Goal: Transaction & Acquisition: Purchase product/service

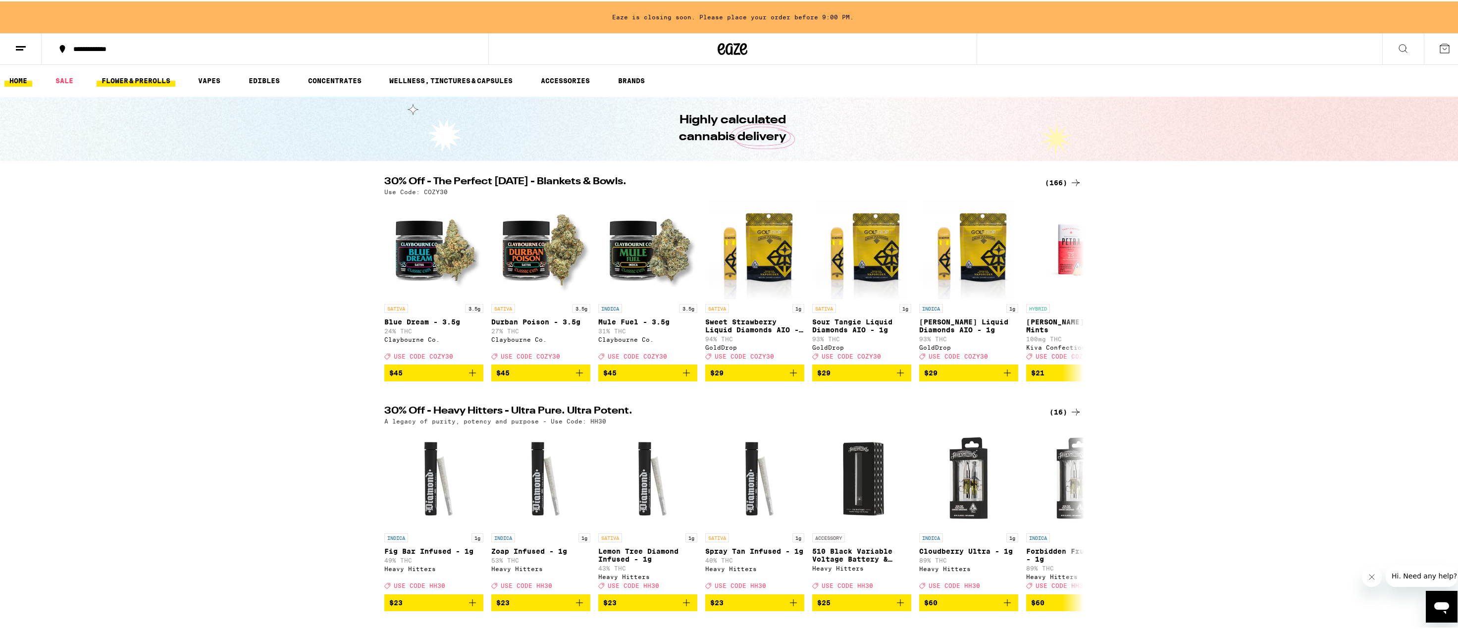
click at [146, 80] on link "FLOWER & PREROLLS" at bounding box center [136, 79] width 79 height 12
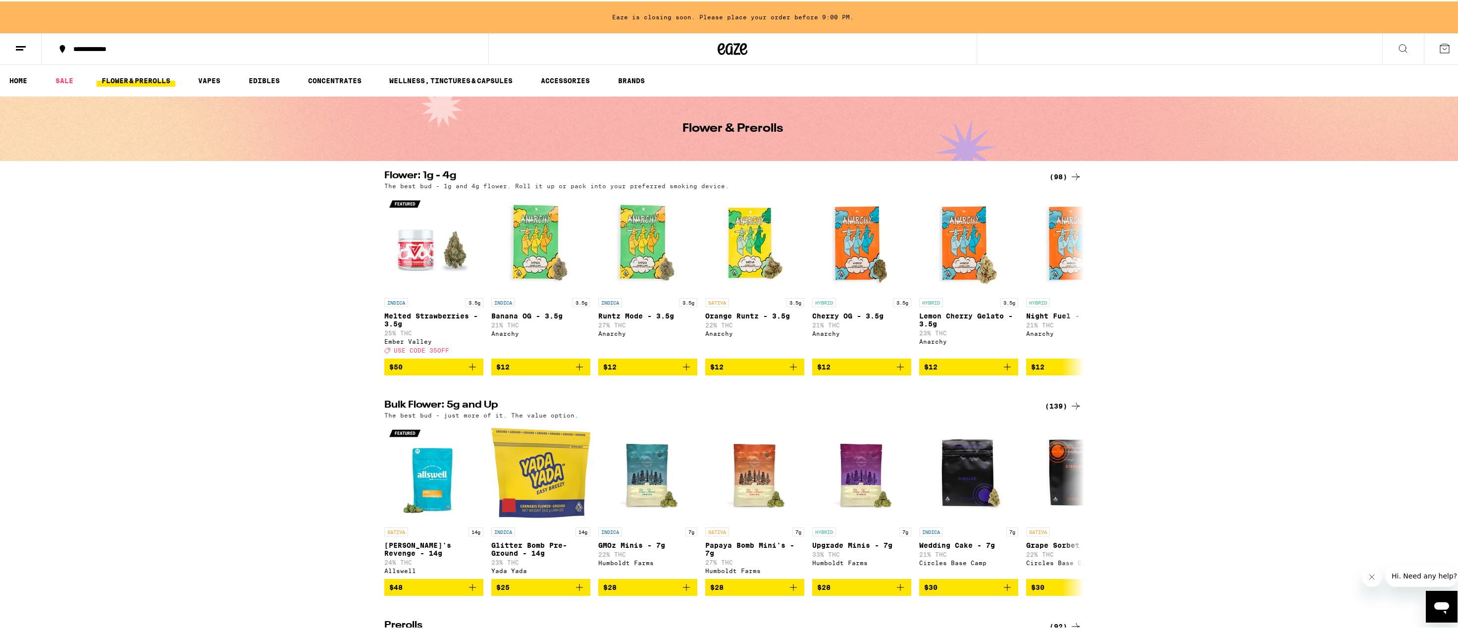
click at [1077, 178] on icon at bounding box center [1076, 175] width 12 height 12
click at [1072, 174] on icon at bounding box center [1076, 175] width 12 height 12
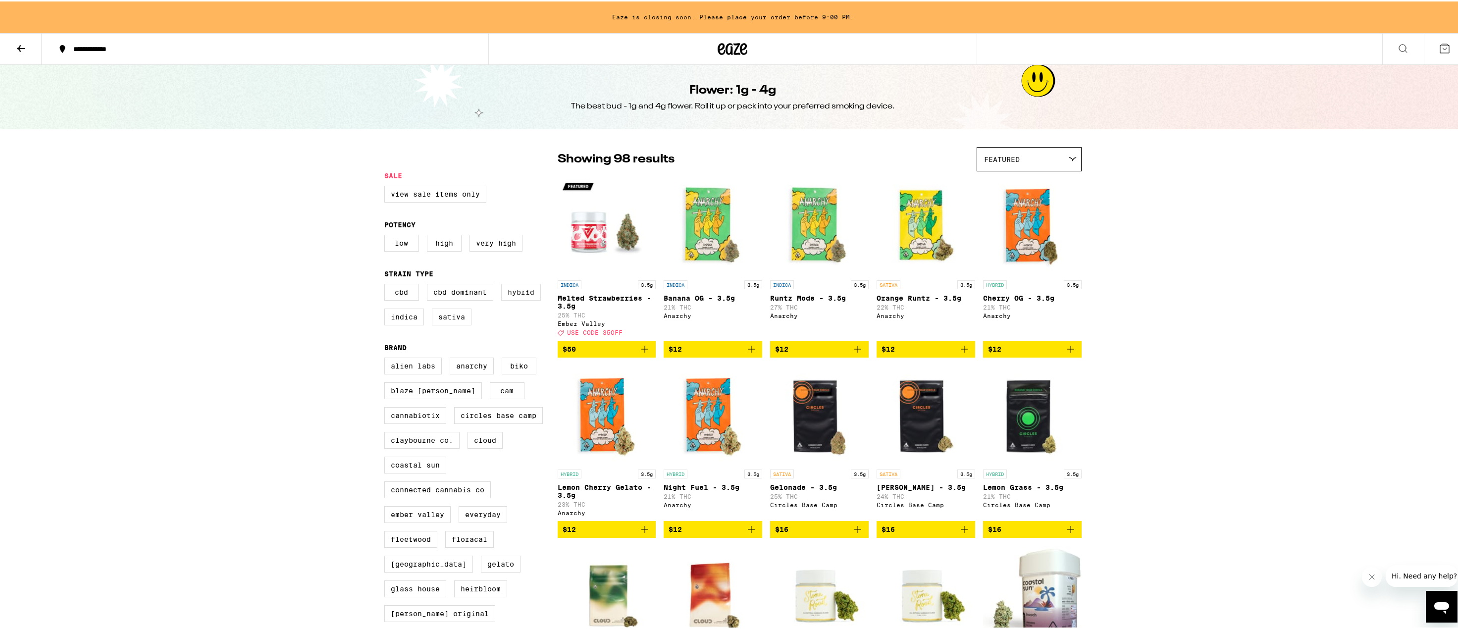
click at [521, 295] on label "Hybrid" at bounding box center [521, 290] width 40 height 17
click at [387, 284] on input "Hybrid" at bounding box center [386, 284] width 0 height 0
checkbox input "true"
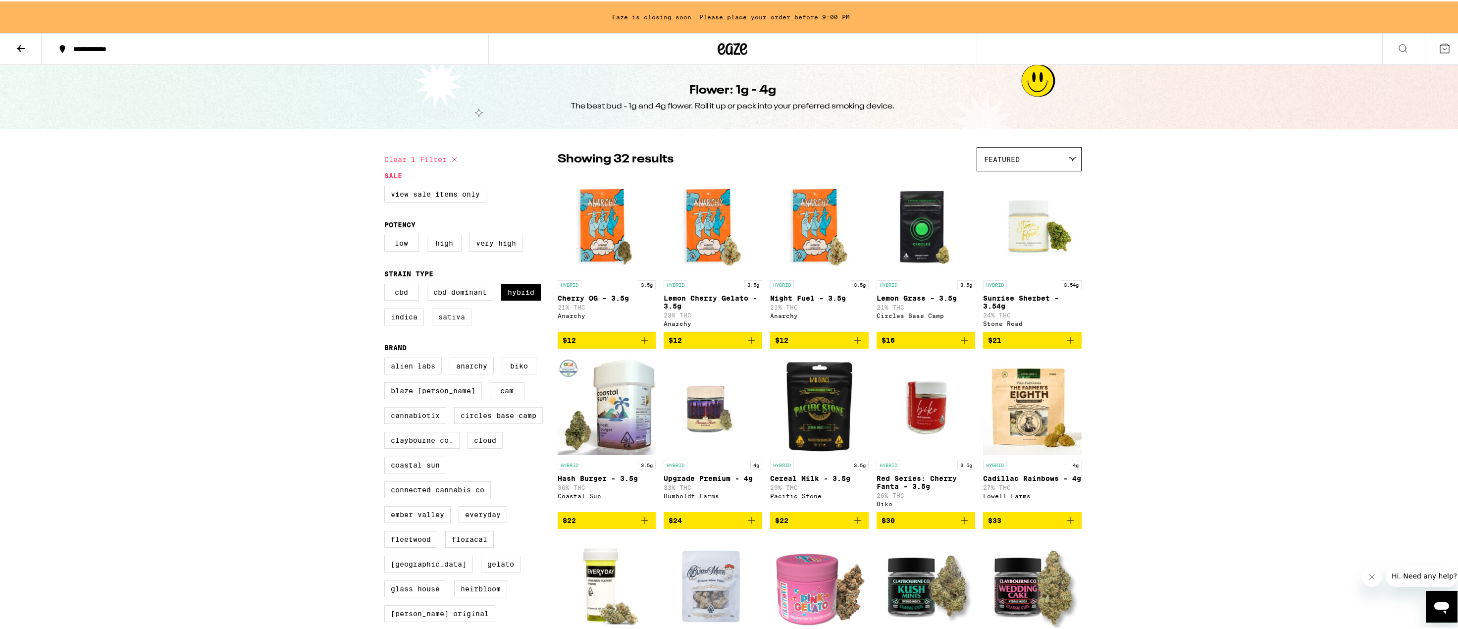
click at [465, 320] on label "Sativa" at bounding box center [452, 315] width 40 height 17
click at [387, 284] on input "Sativa" at bounding box center [386, 284] width 0 height 0
checkbox input "true"
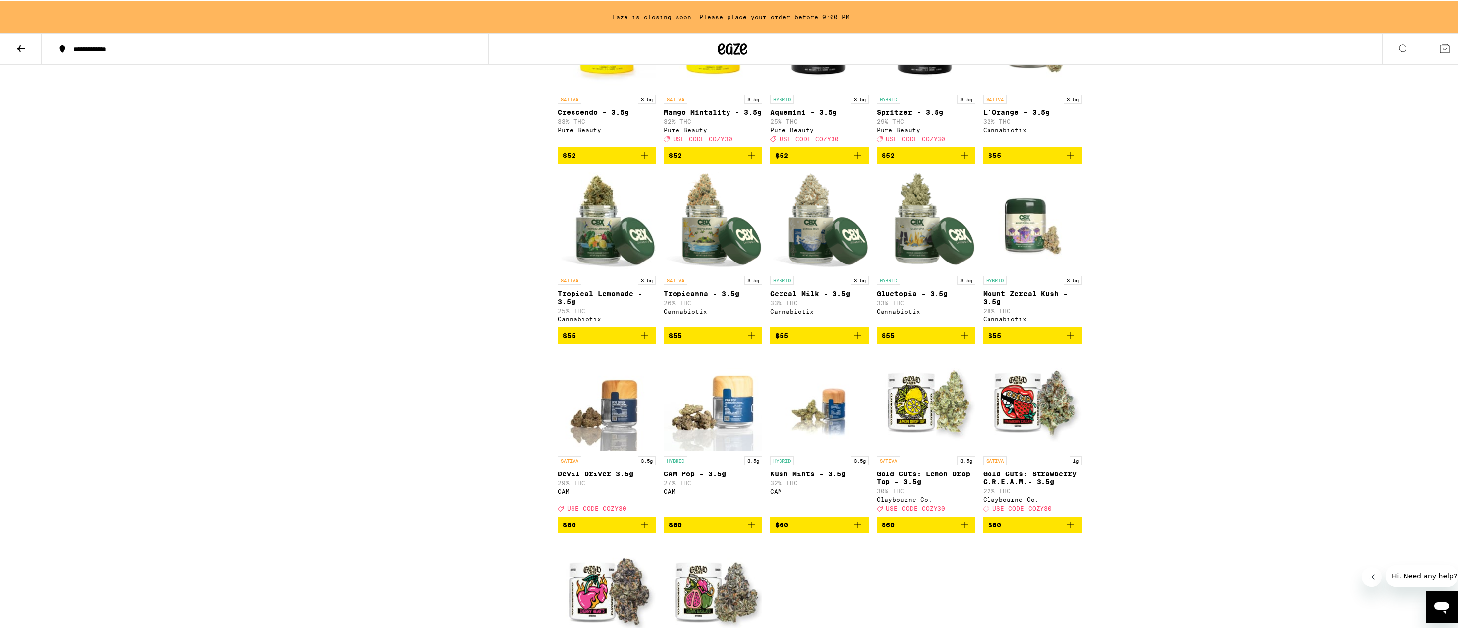
scroll to position [1970, 0]
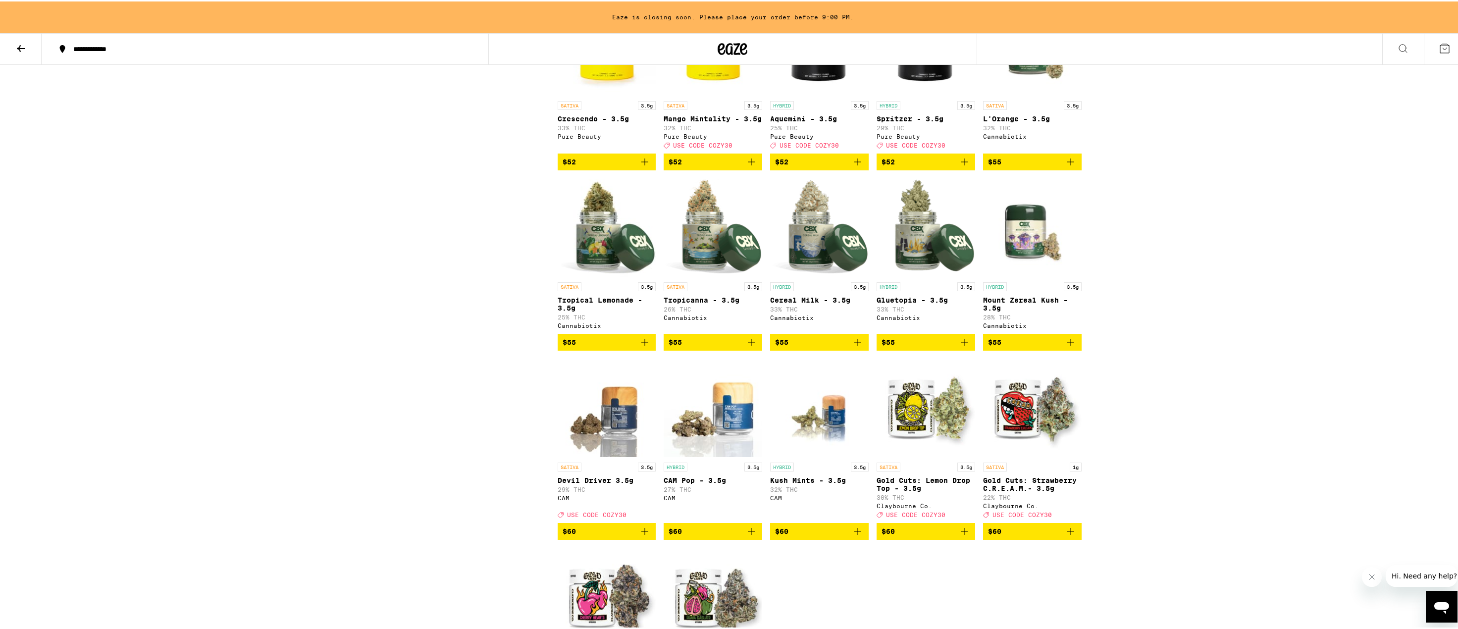
click at [801, 347] on span "$55" at bounding box center [819, 341] width 89 height 12
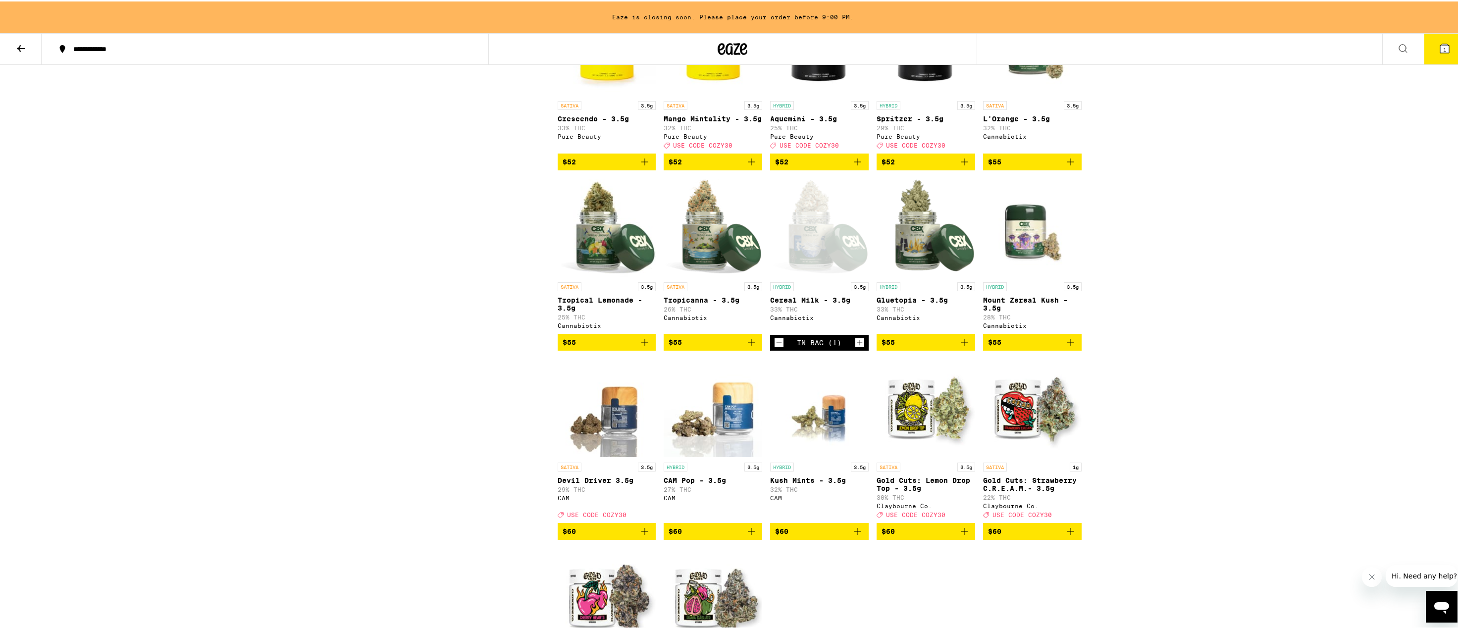
click at [1022, 347] on span "$55" at bounding box center [1032, 341] width 89 height 12
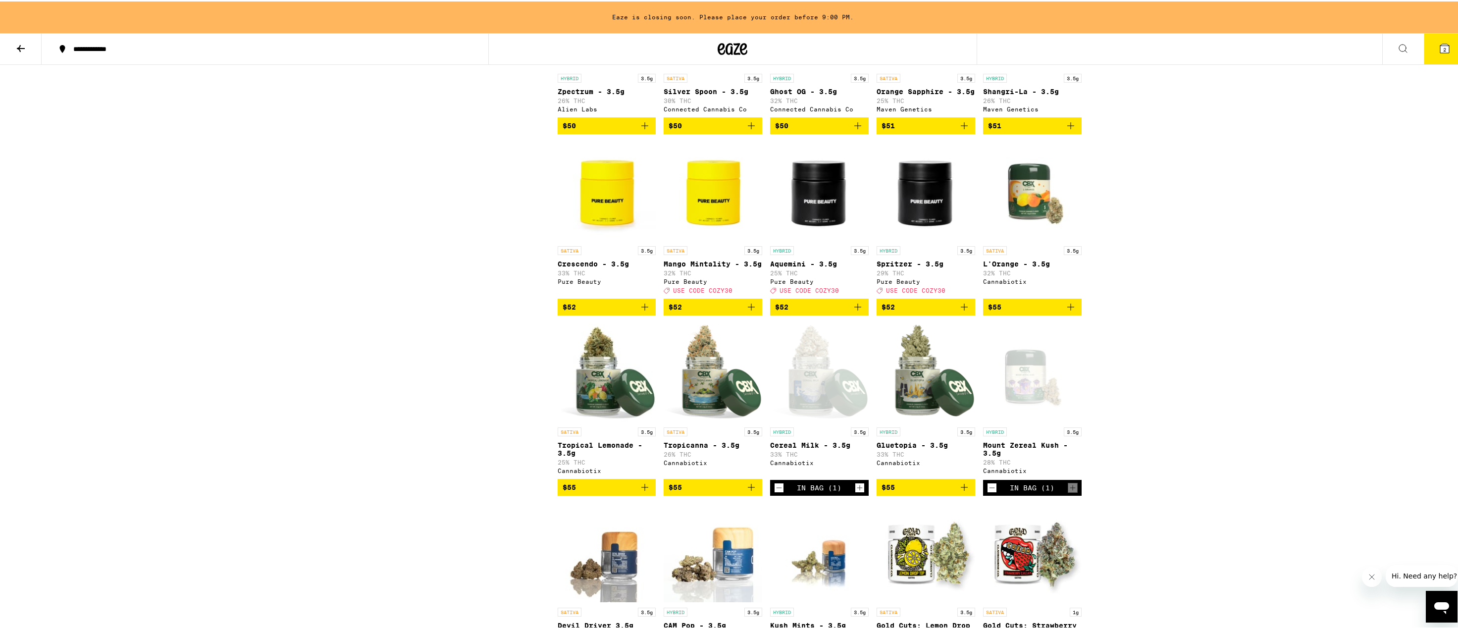
scroll to position [1711, 0]
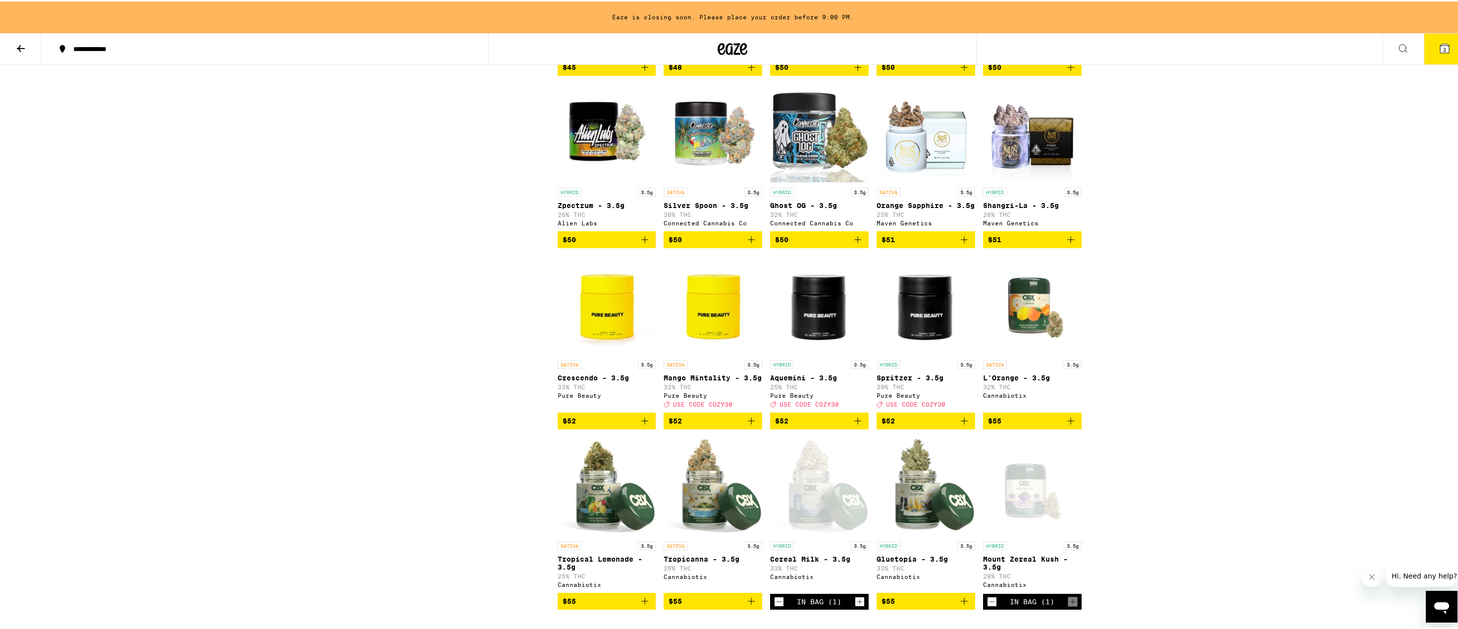
click at [592, 426] on span "$52" at bounding box center [607, 420] width 89 height 12
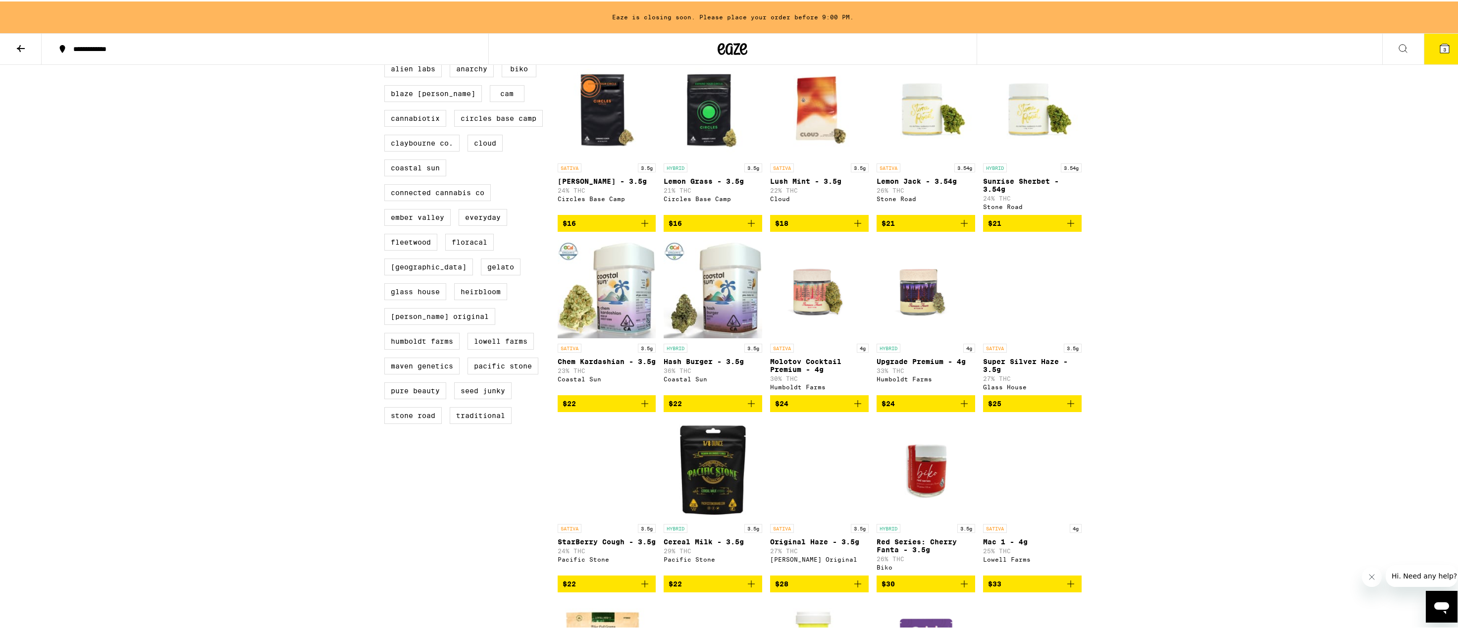
scroll to position [0, 0]
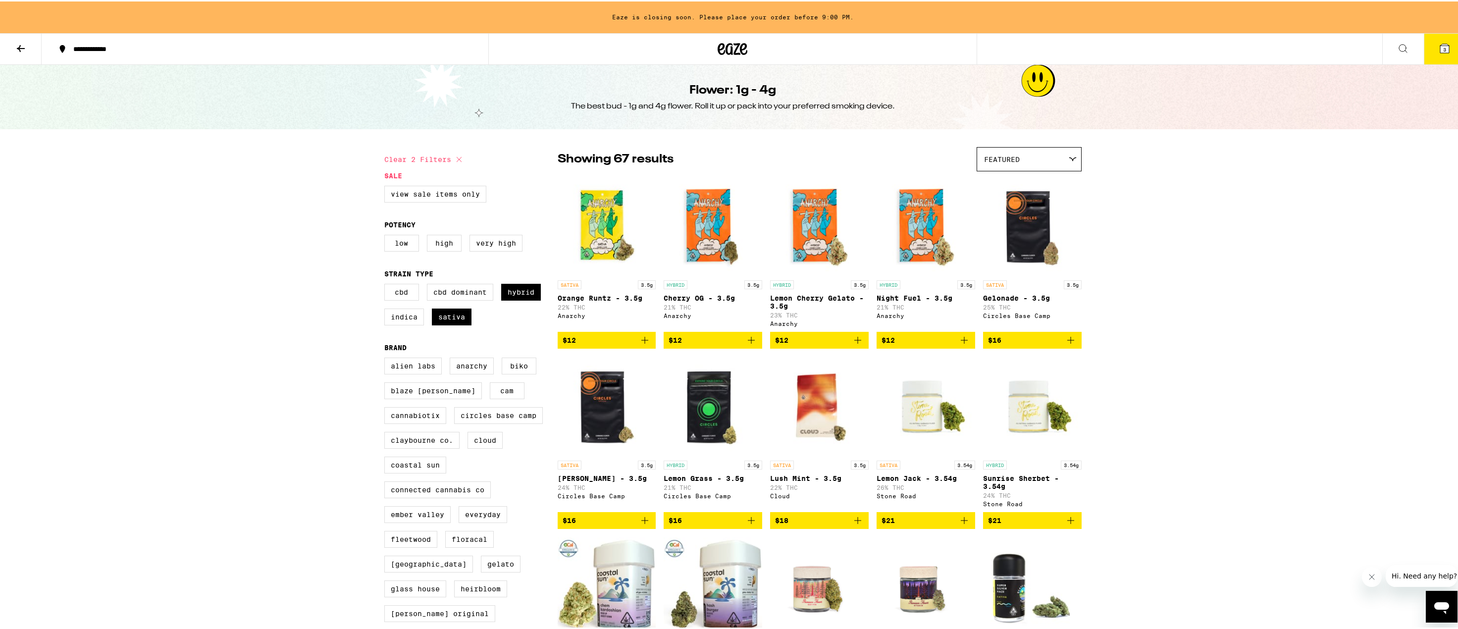
click at [1447, 50] on button "3" at bounding box center [1445, 47] width 42 height 31
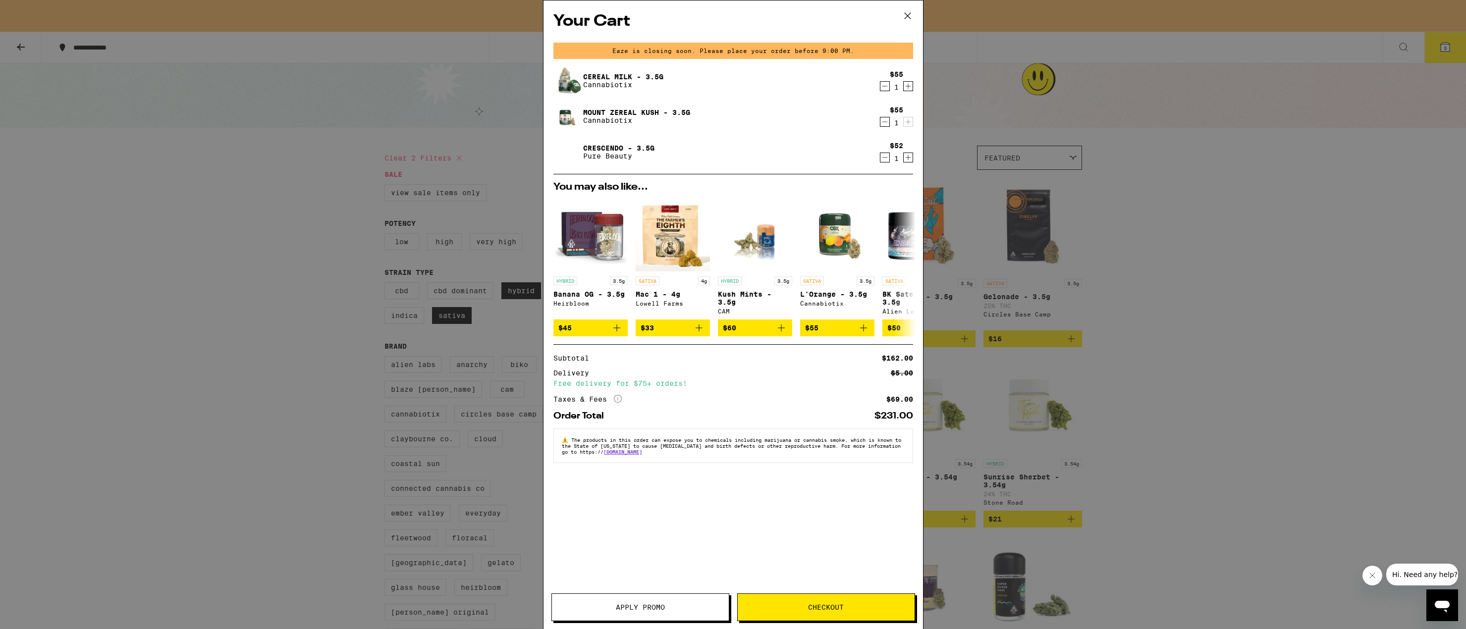
click at [819, 613] on button "Checkout" at bounding box center [826, 607] width 178 height 28
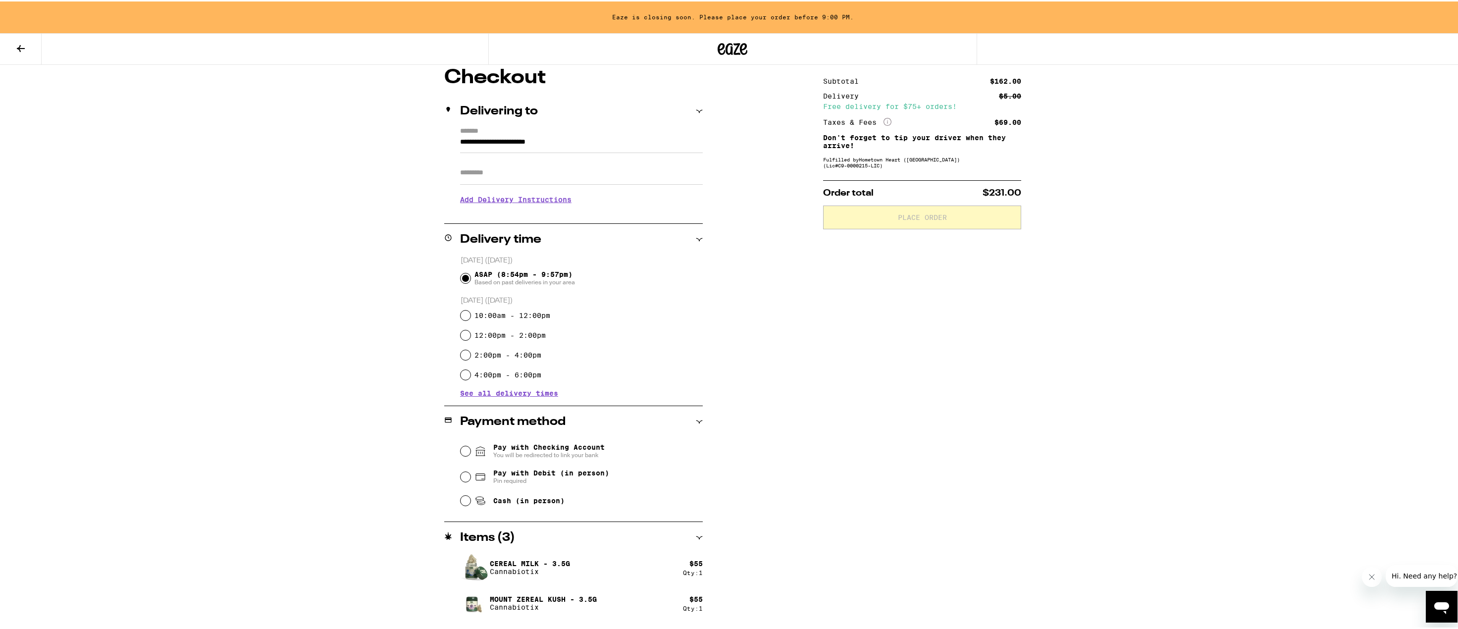
scroll to position [116, 0]
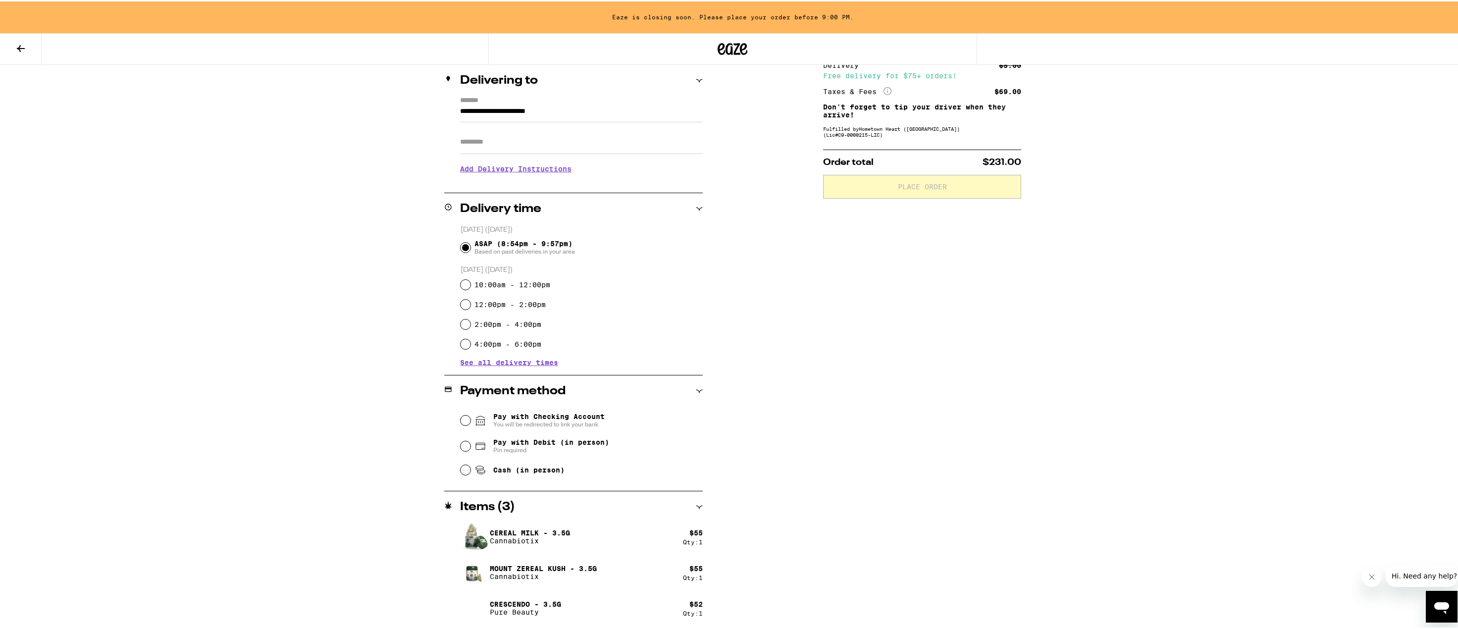
click at [464, 445] on input "Pay with Debit (in person) Pin required" at bounding box center [466, 445] width 10 height 10
radio input "true"
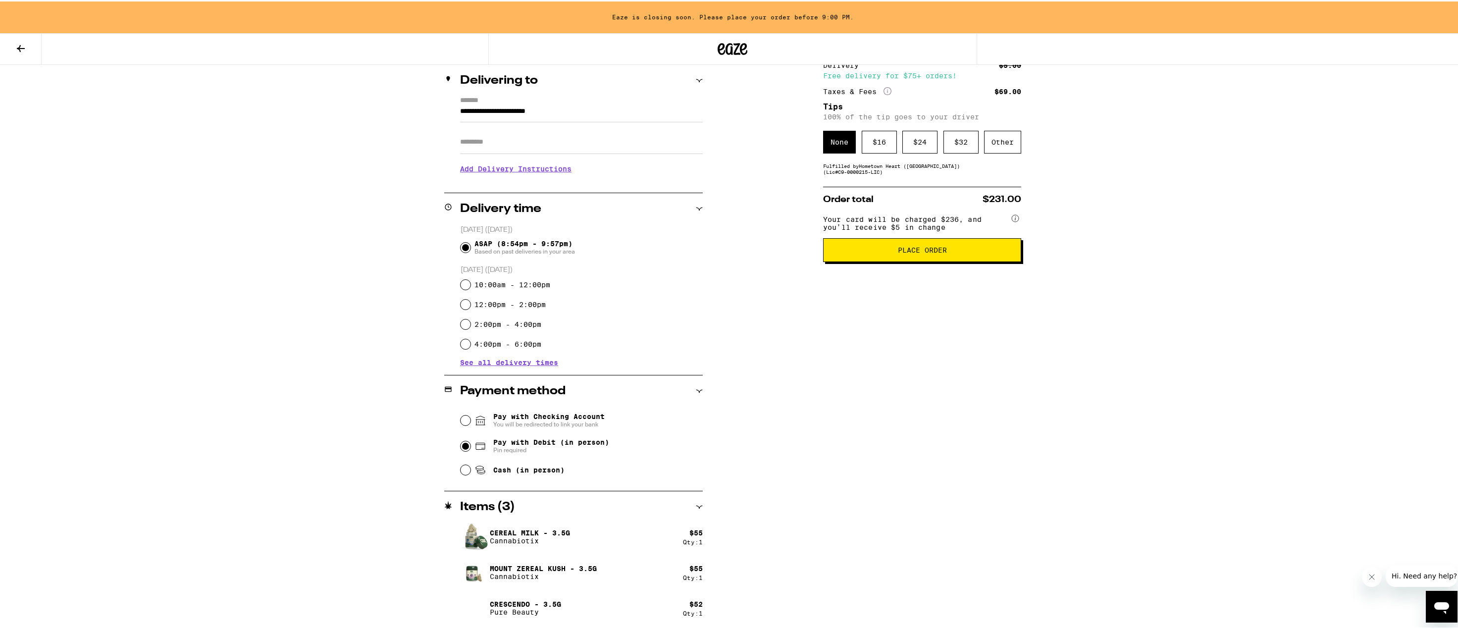
click at [931, 252] on span "Place Order" at bounding box center [922, 248] width 49 height 7
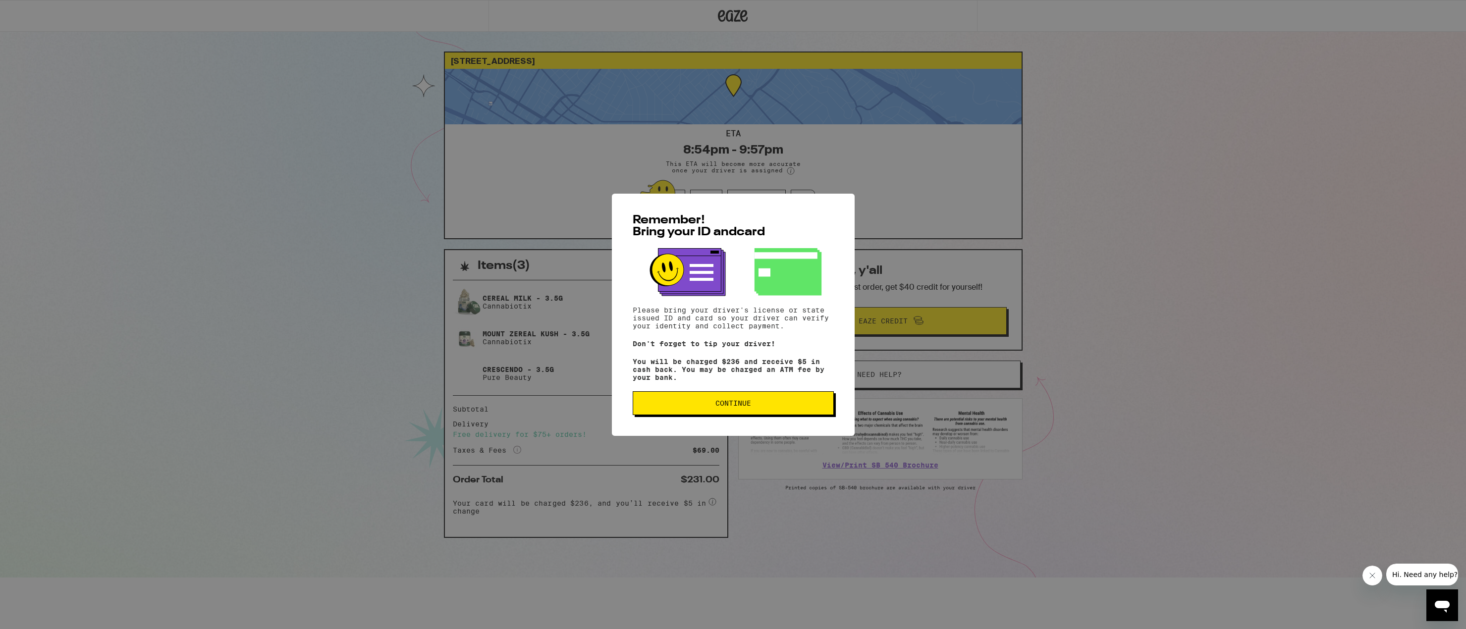
click at [800, 406] on span "Continue" at bounding box center [733, 403] width 184 height 7
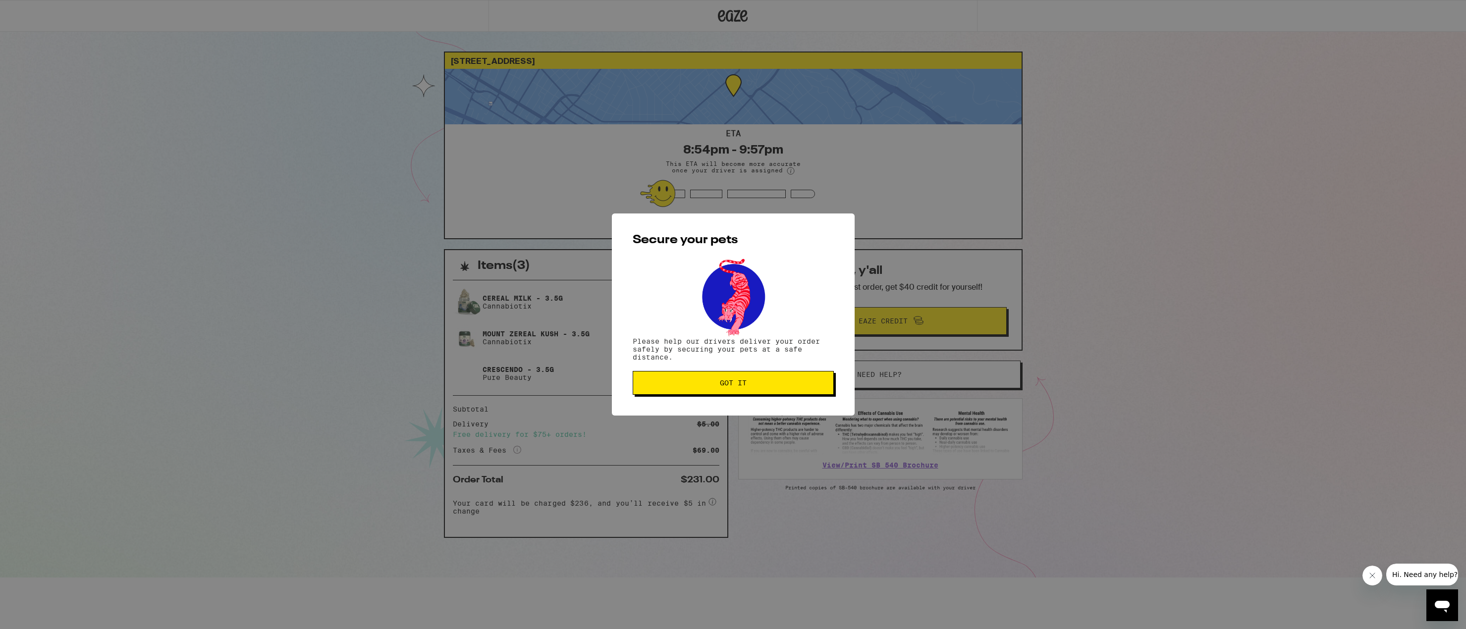
click at [788, 396] on div "Secure your pets Please help our drivers deliver your order safely by securing …" at bounding box center [733, 314] width 243 height 202
click at [752, 390] on button "Got it" at bounding box center [733, 383] width 201 height 24
